Goal: Task Accomplishment & Management: Manage account settings

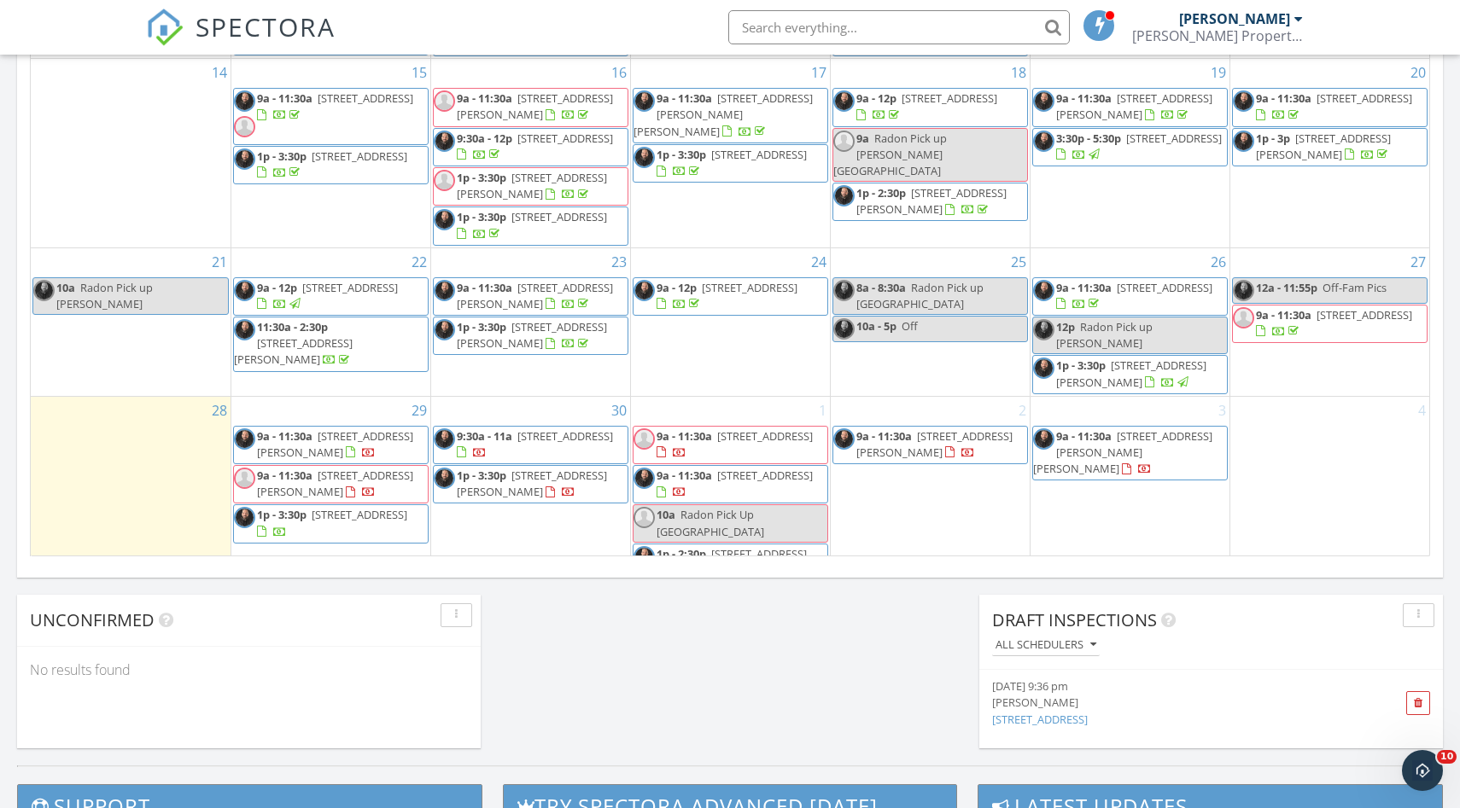
scroll to position [1032, 0]
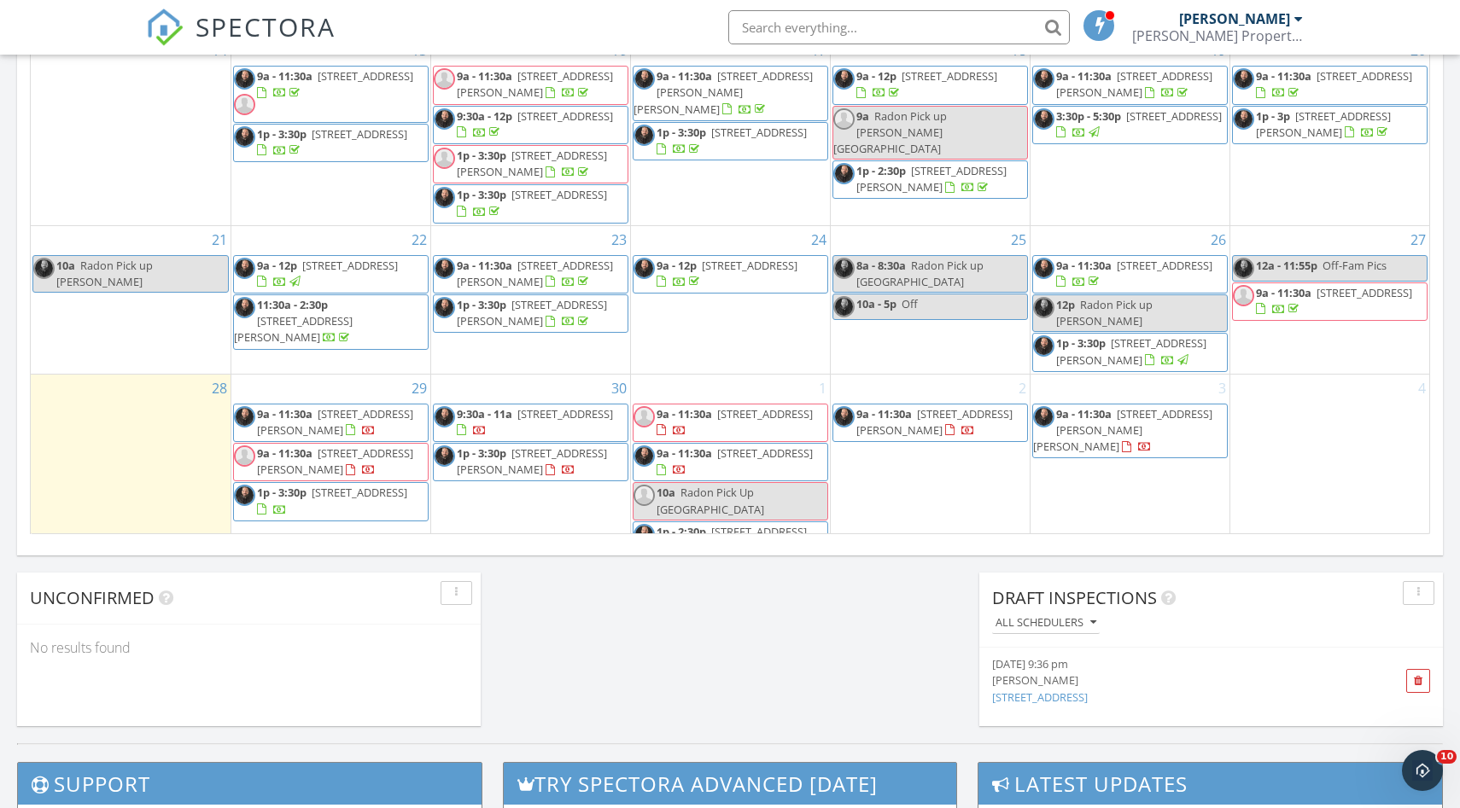
click at [378, 446] on span "53 Whitehill Dr, West Hartford 06117" at bounding box center [335, 462] width 156 height 32
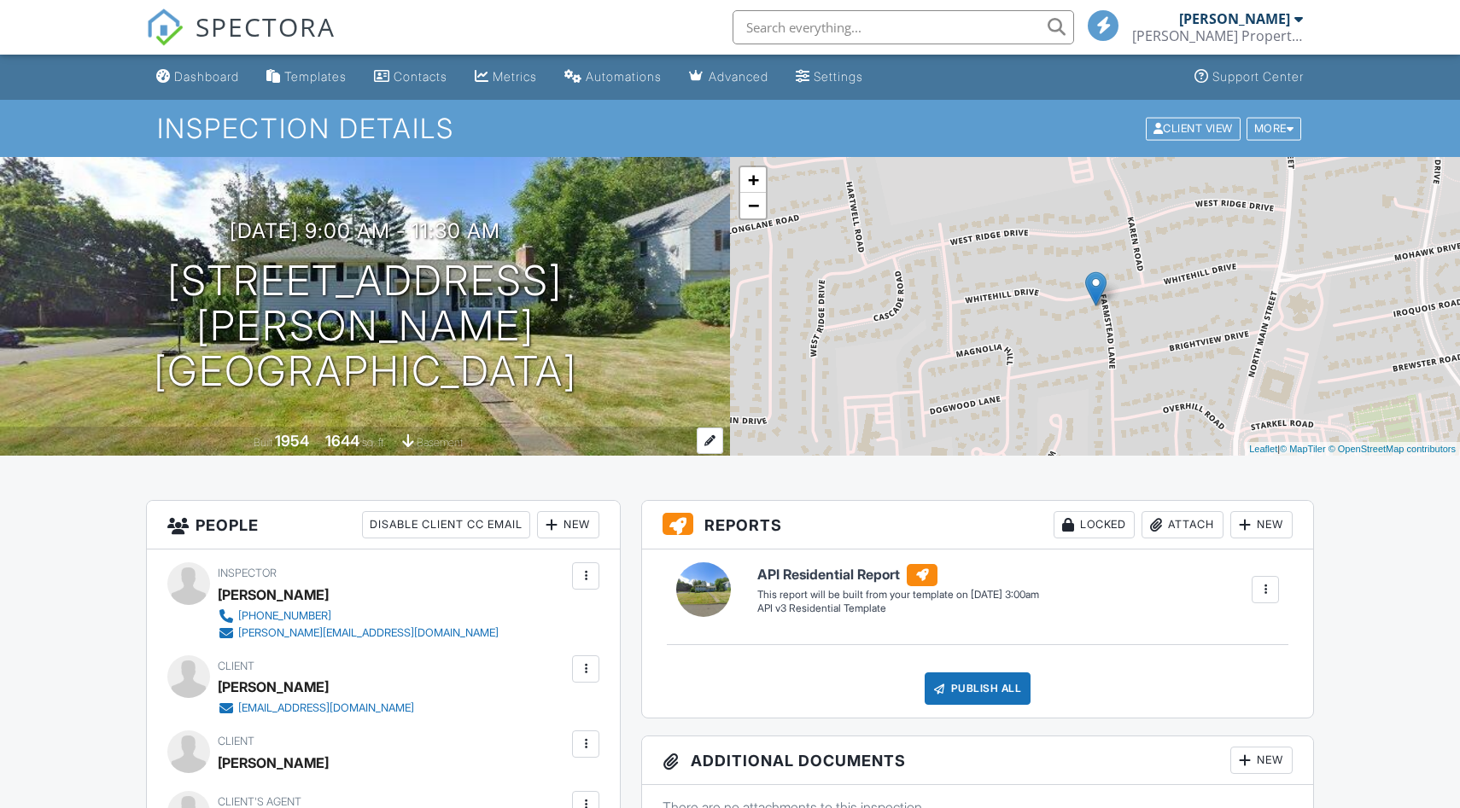
scroll to position [111, 0]
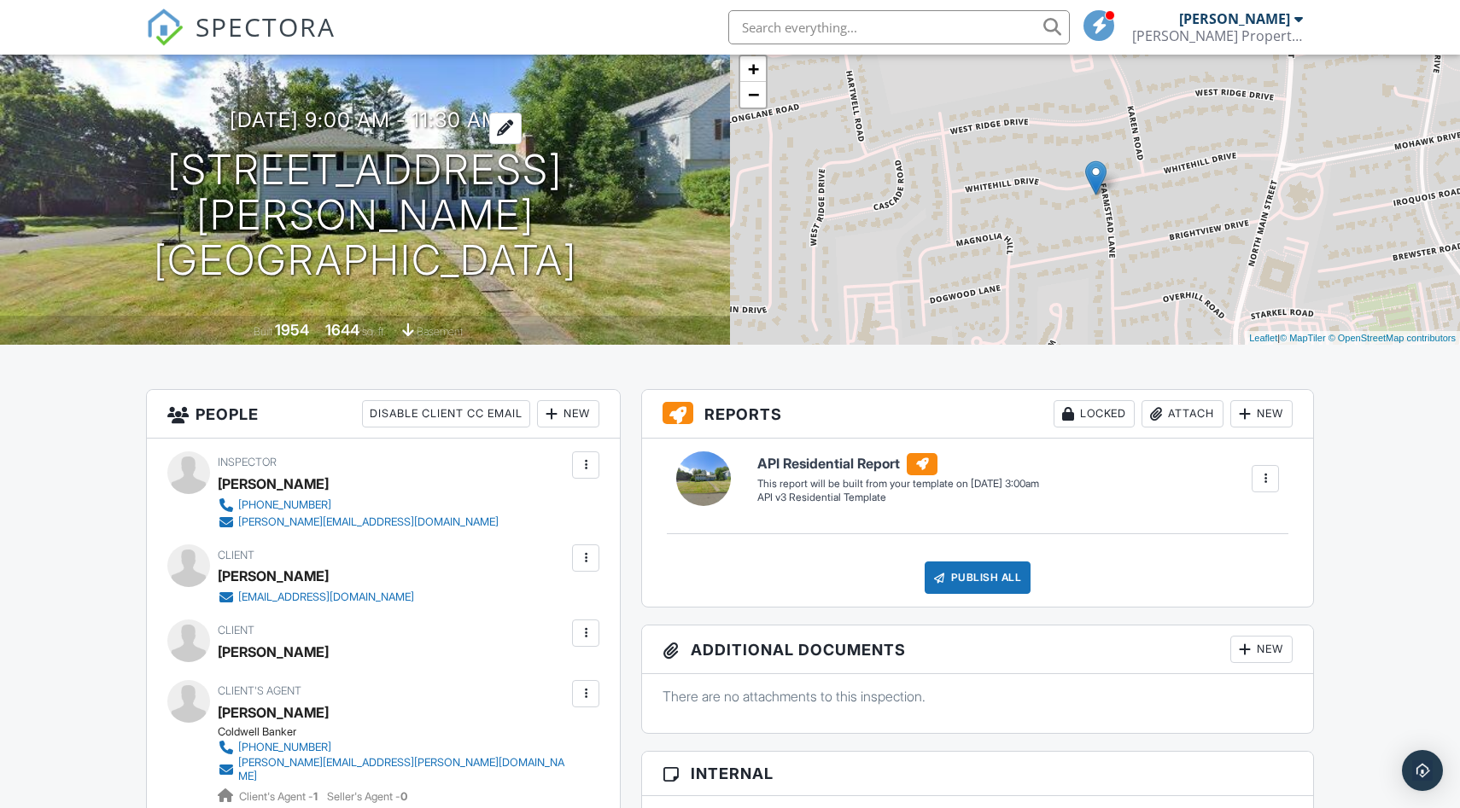
click at [522, 140] on div at bounding box center [505, 129] width 32 height 32
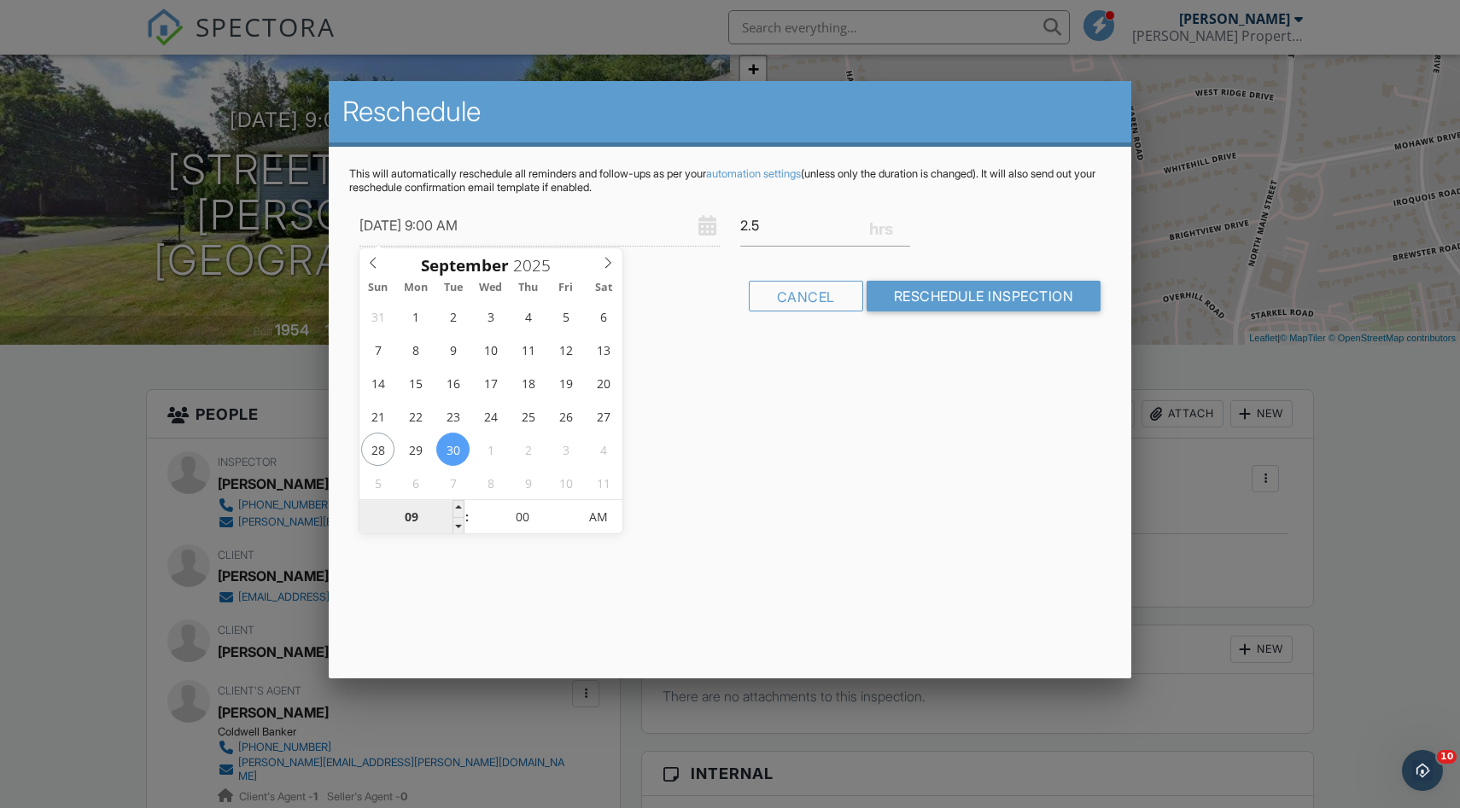
click at [424, 520] on input "09" at bounding box center [411, 518] width 105 height 34
type input "[DATE] 12:00 AM"
type input "12"
type input "[DATE] 1:00 AM"
type input "01"
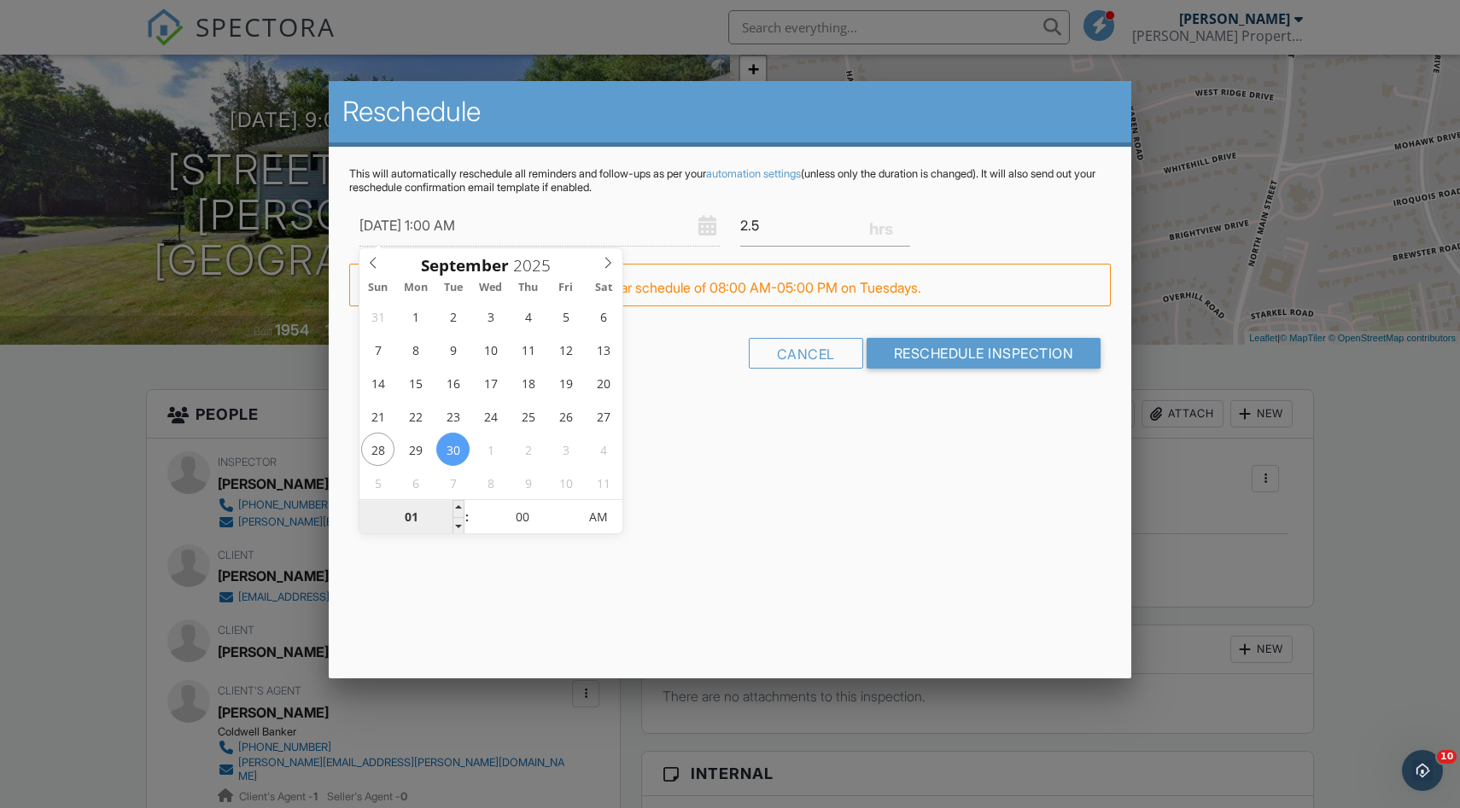
type input "[DATE] 11:00 AM"
type input "11"
type input "[DATE] 4:00 AM"
type input "04"
type input "[DATE] 12:00 AM"
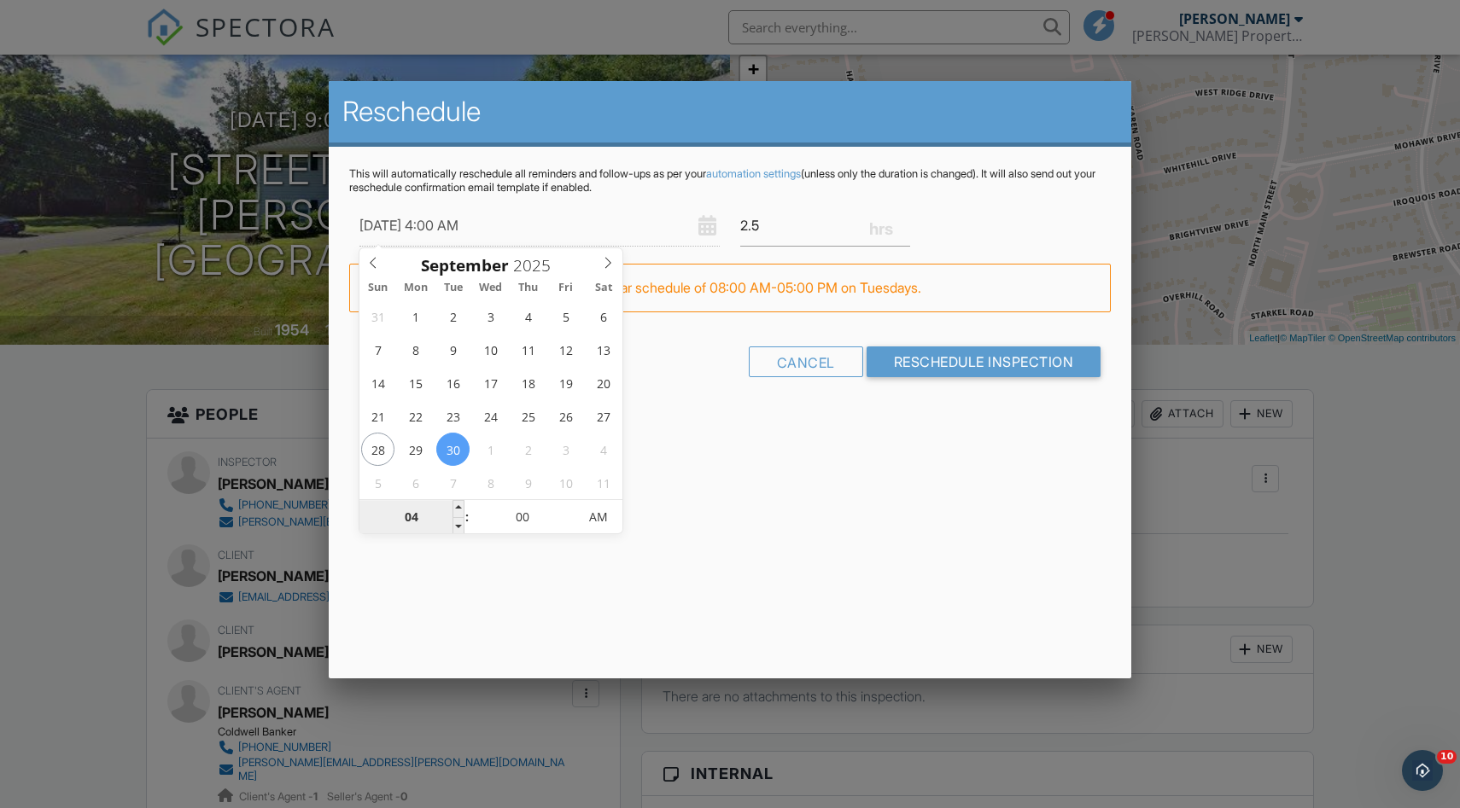
type input "12"
type input "[DATE] 1:00 AM"
type input "01"
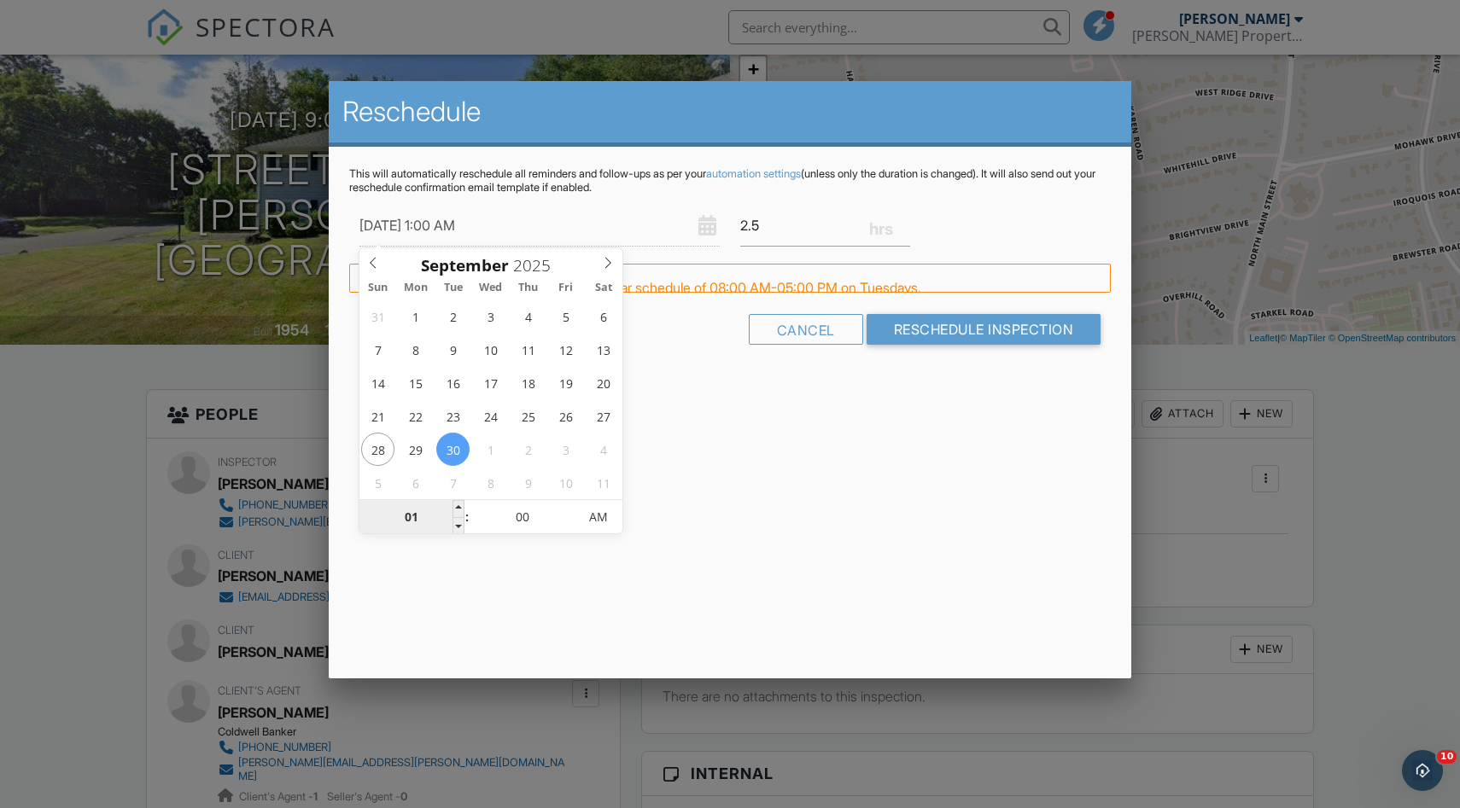
type input "[DATE] 12:00 AM"
type input "12"
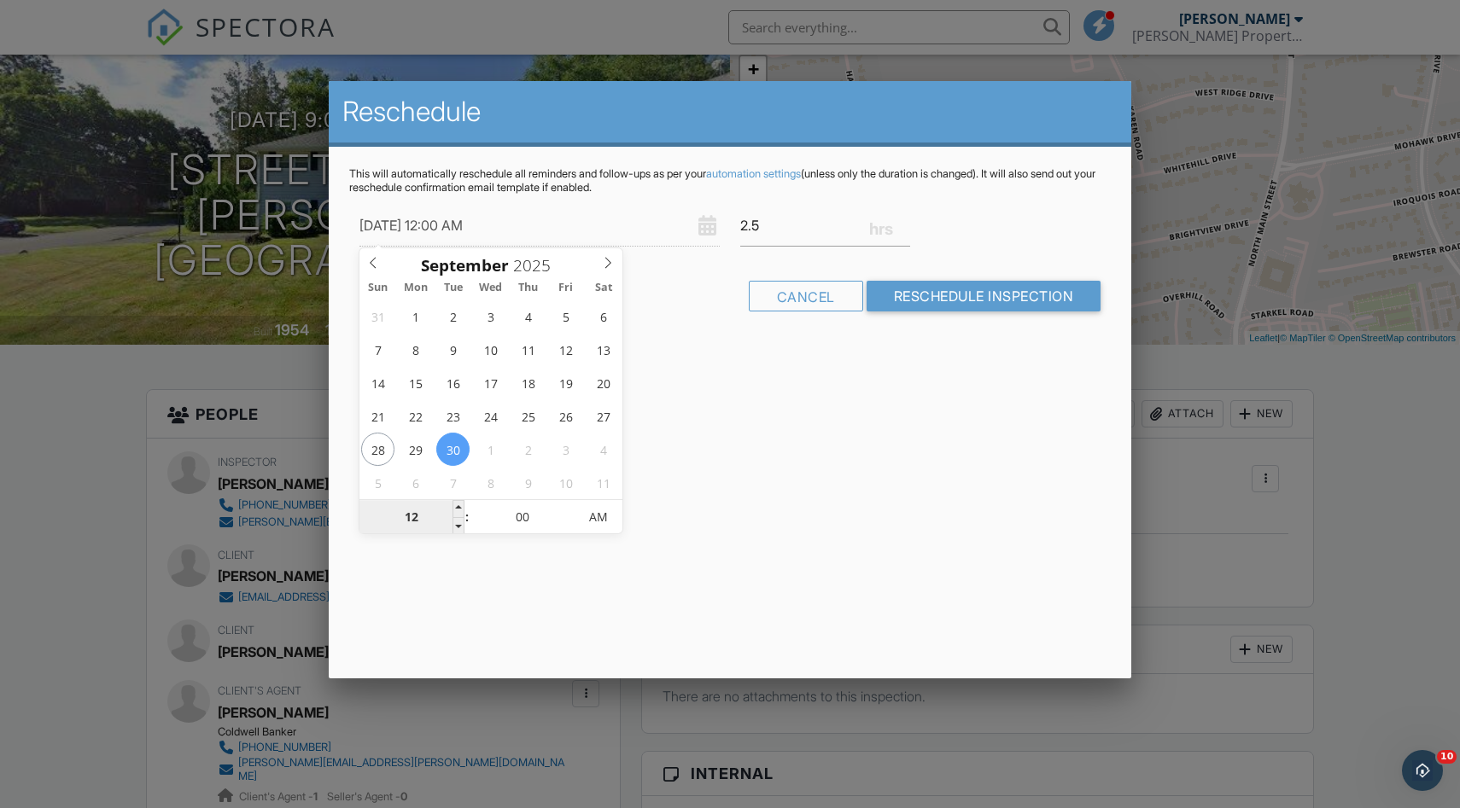
type input "[DATE] 1:00 AM"
type input "01"
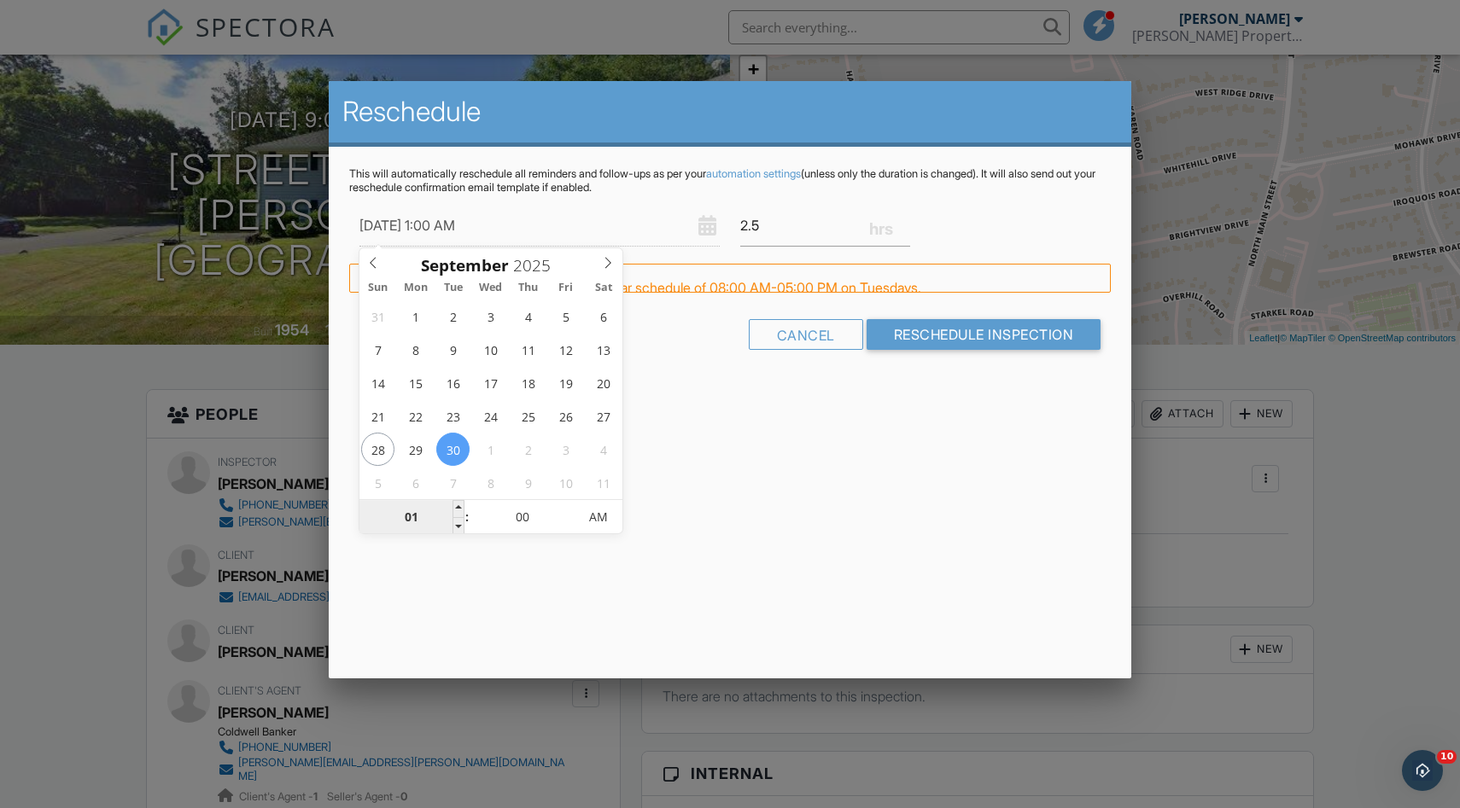
type input "[DATE] 12:00 AM"
type input "12"
type input "[DATE] 12:00 PM"
click at [595, 513] on span "AM" at bounding box center [597, 517] width 47 height 34
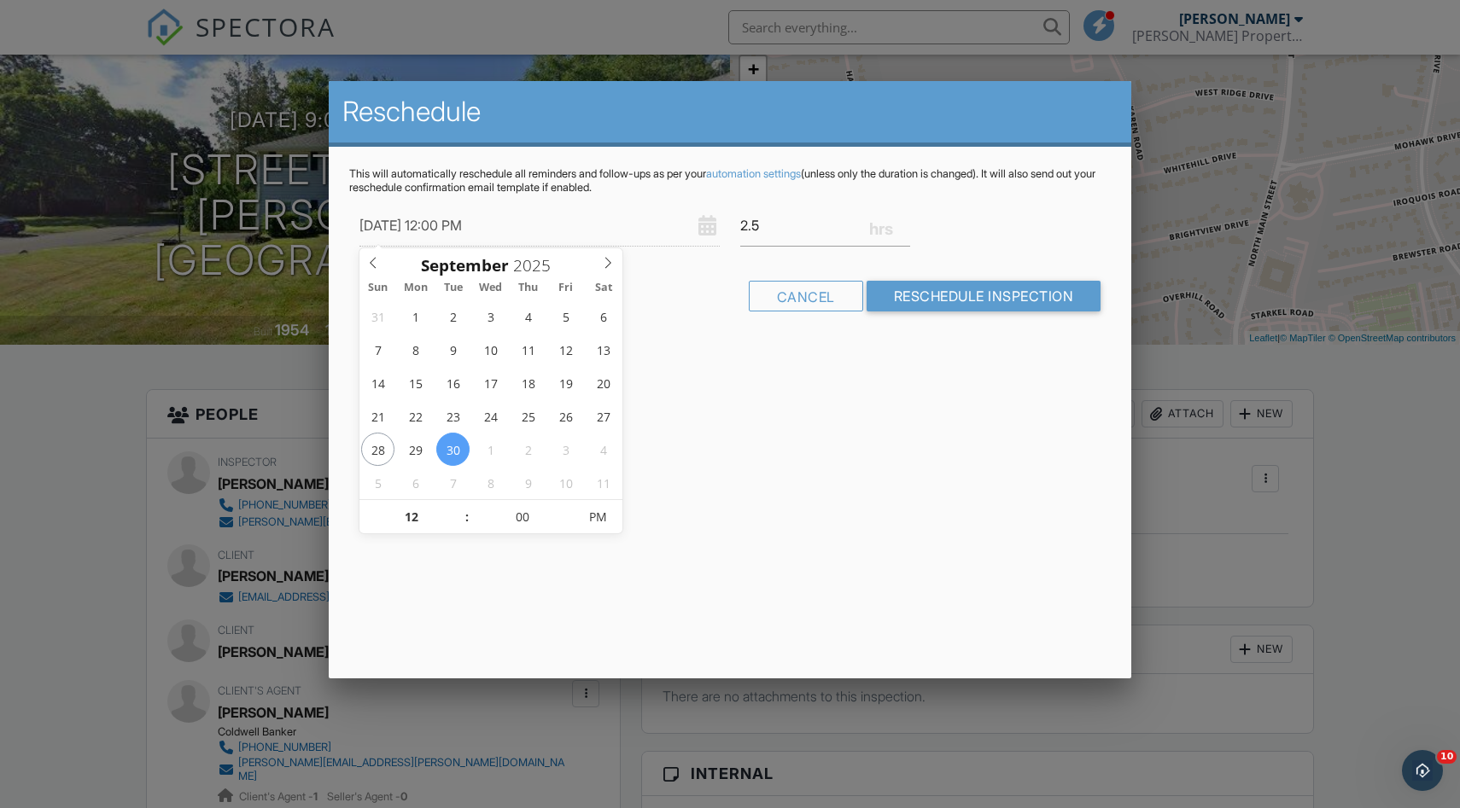
click at [866, 348] on div "This will automatically reschedule all reminders and follow-ups as per your aut…" at bounding box center [730, 255] width 803 height 216
click at [532, 225] on input "[DATE] 12:00 PM" at bounding box center [539, 226] width 360 height 42
click at [953, 289] on input "Reschedule Inspection" at bounding box center [983, 296] width 235 height 31
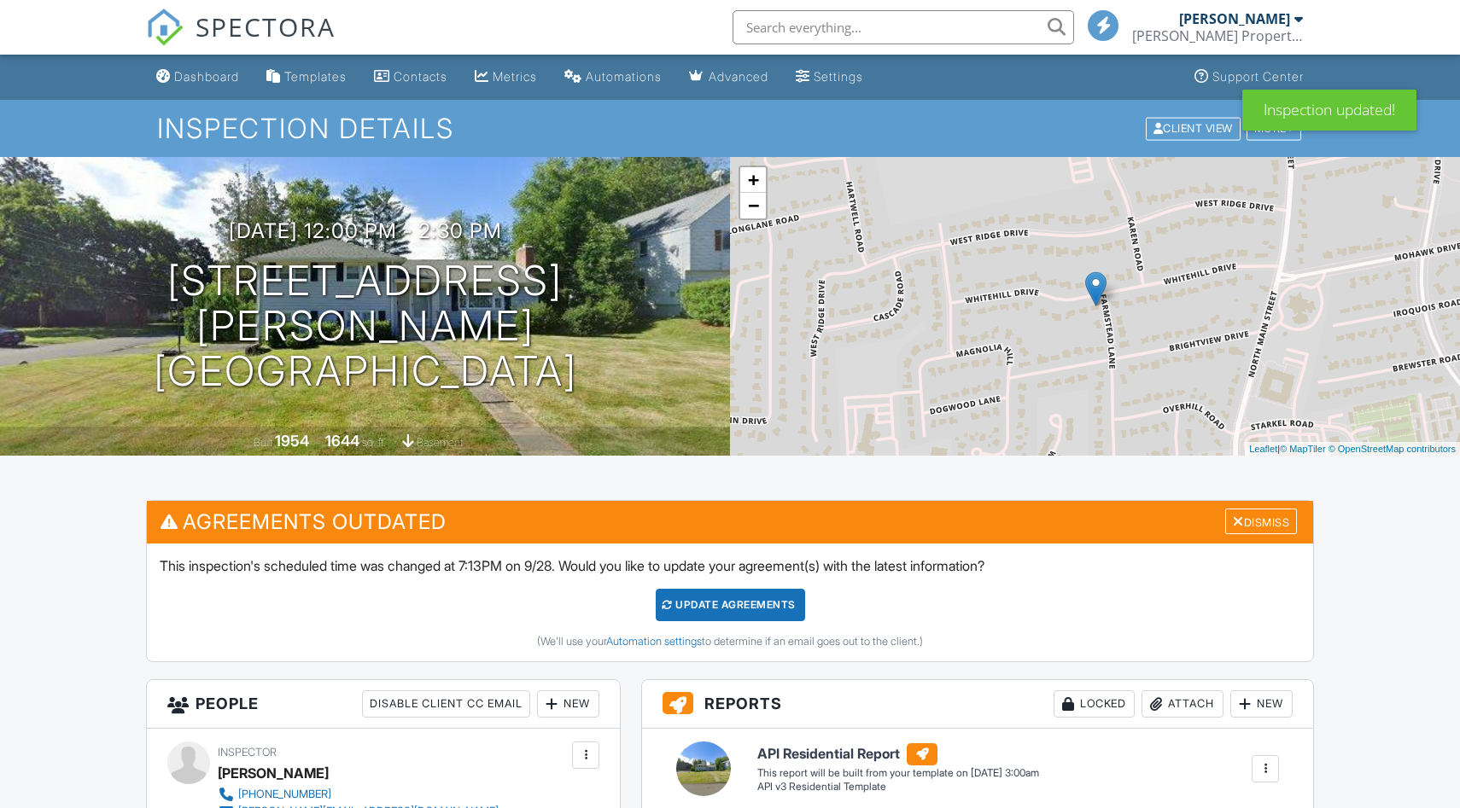
click at [706, 607] on div "Update Agreements" at bounding box center [730, 605] width 149 height 32
